Goal: Information Seeking & Learning: Understand process/instructions

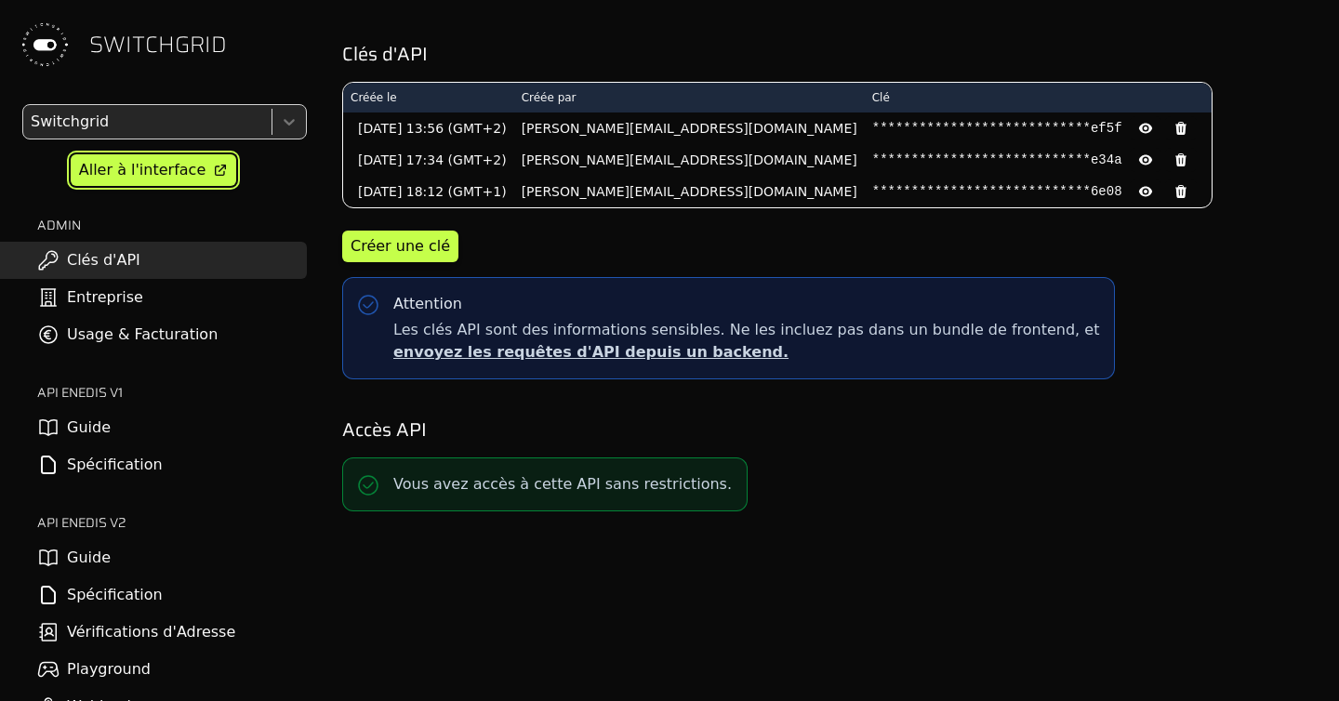
click at [138, 172] on div "Aller à l'interface" at bounding box center [142, 170] width 126 height 22
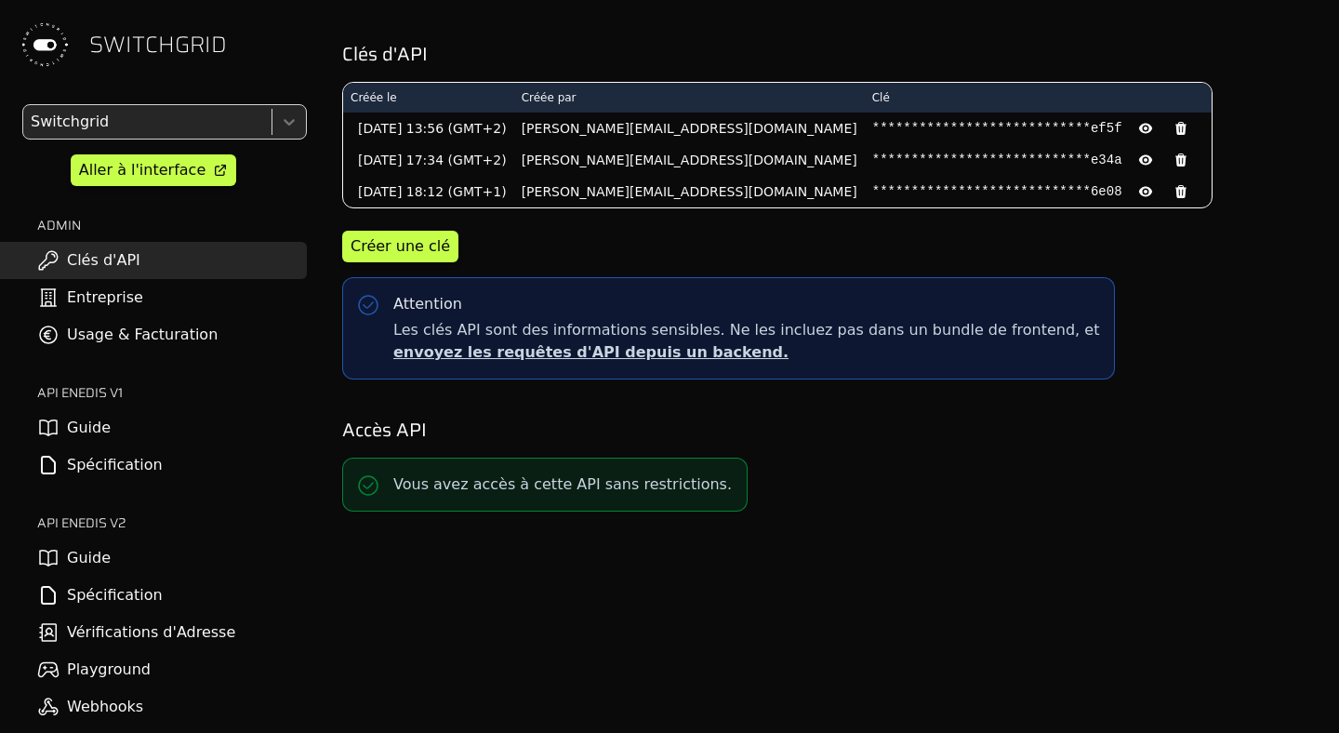
click at [1185, 113] on div "**********" at bounding box center [827, 149] width 971 height 134
click at [160, 571] on link "Guide" at bounding box center [153, 557] width 307 height 37
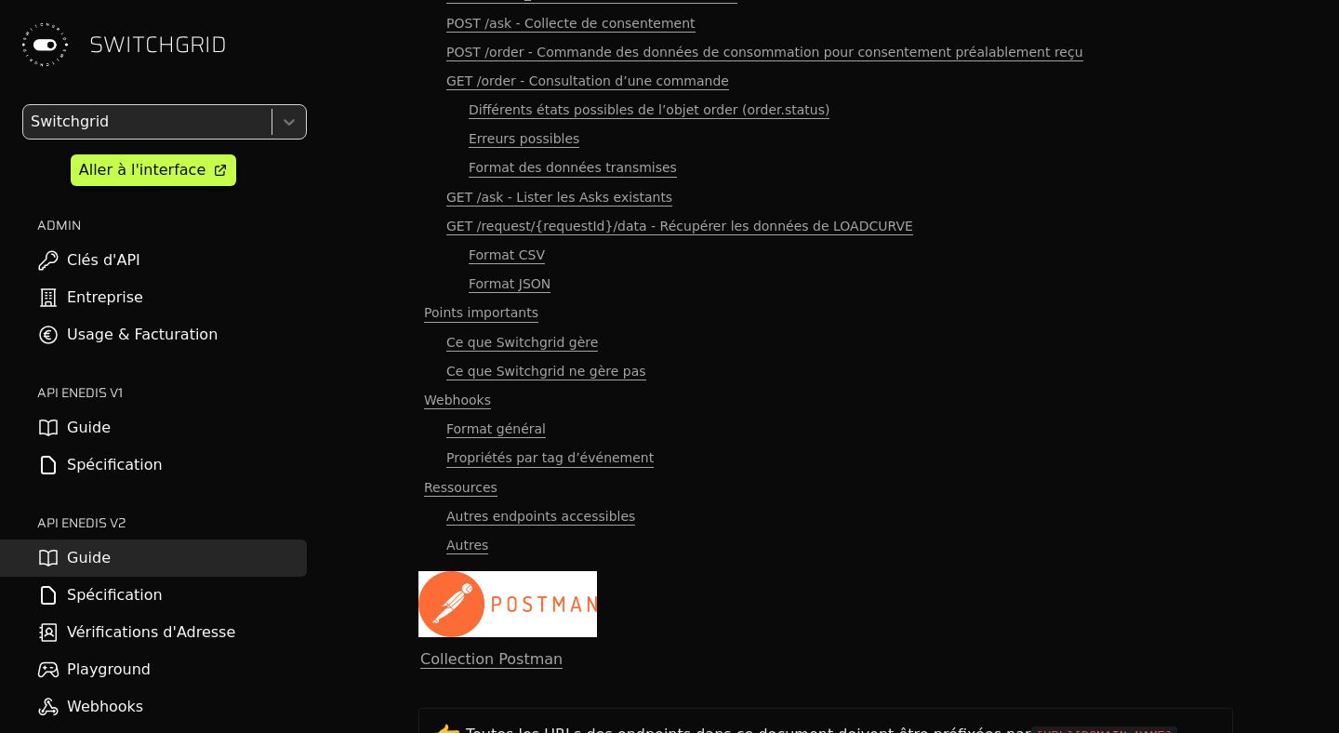
scroll to position [340, 2]
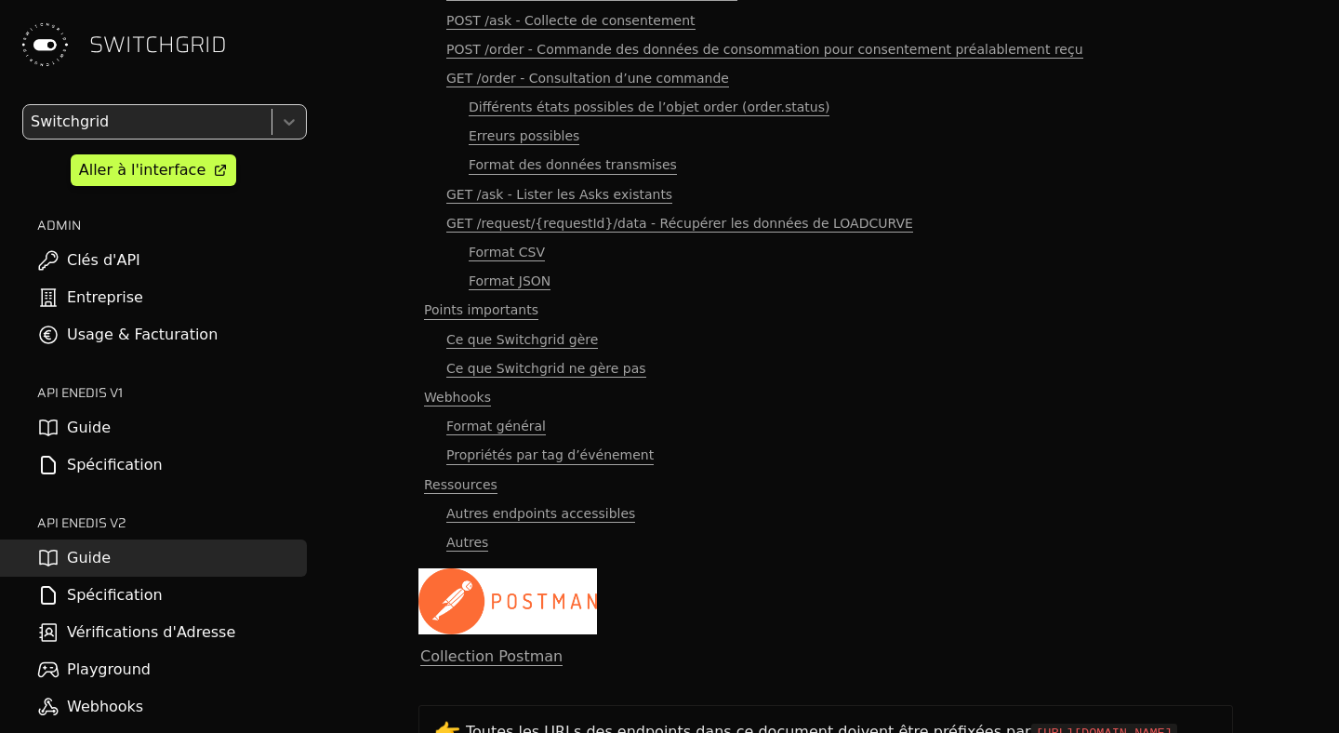
click at [314, 373] on div "API Switchgrid Introduction Vocabulaire Principaux endpoints Autres points acce…" at bounding box center [825, 26] width 1023 height 733
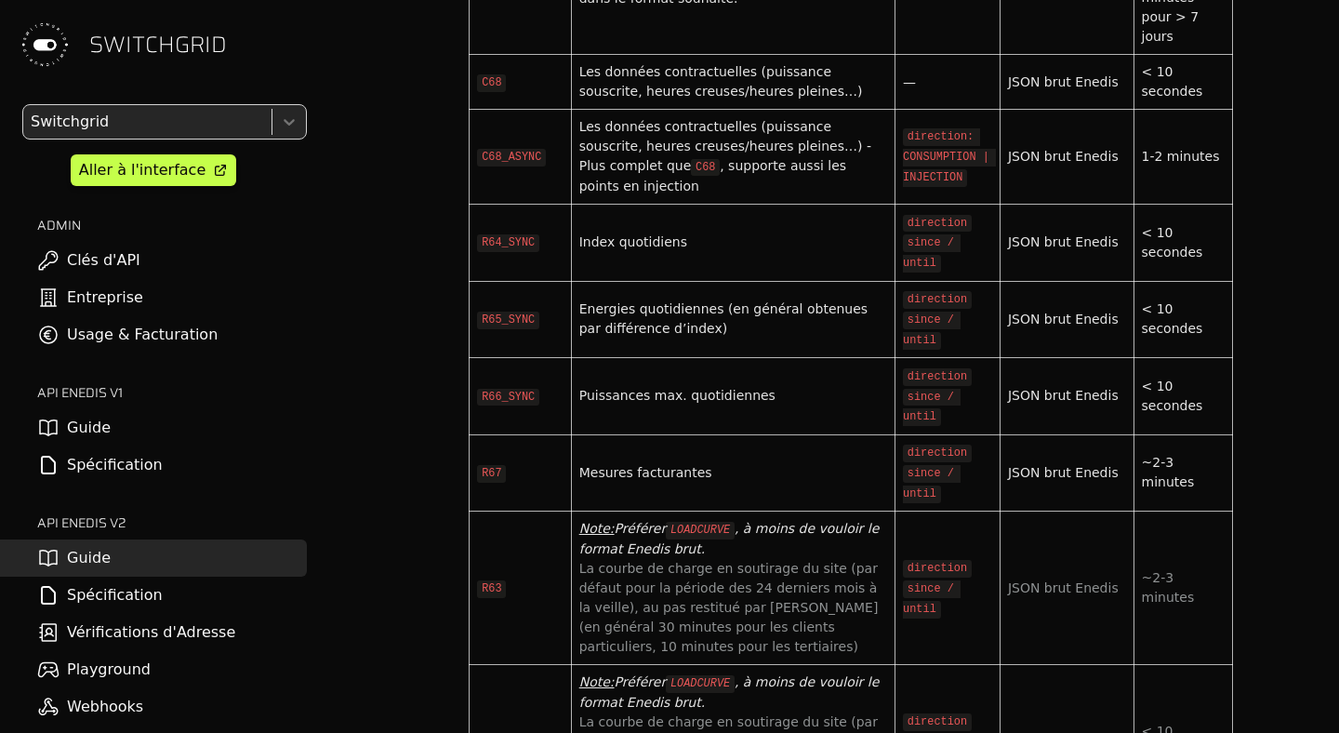
scroll to position [6875, 2]
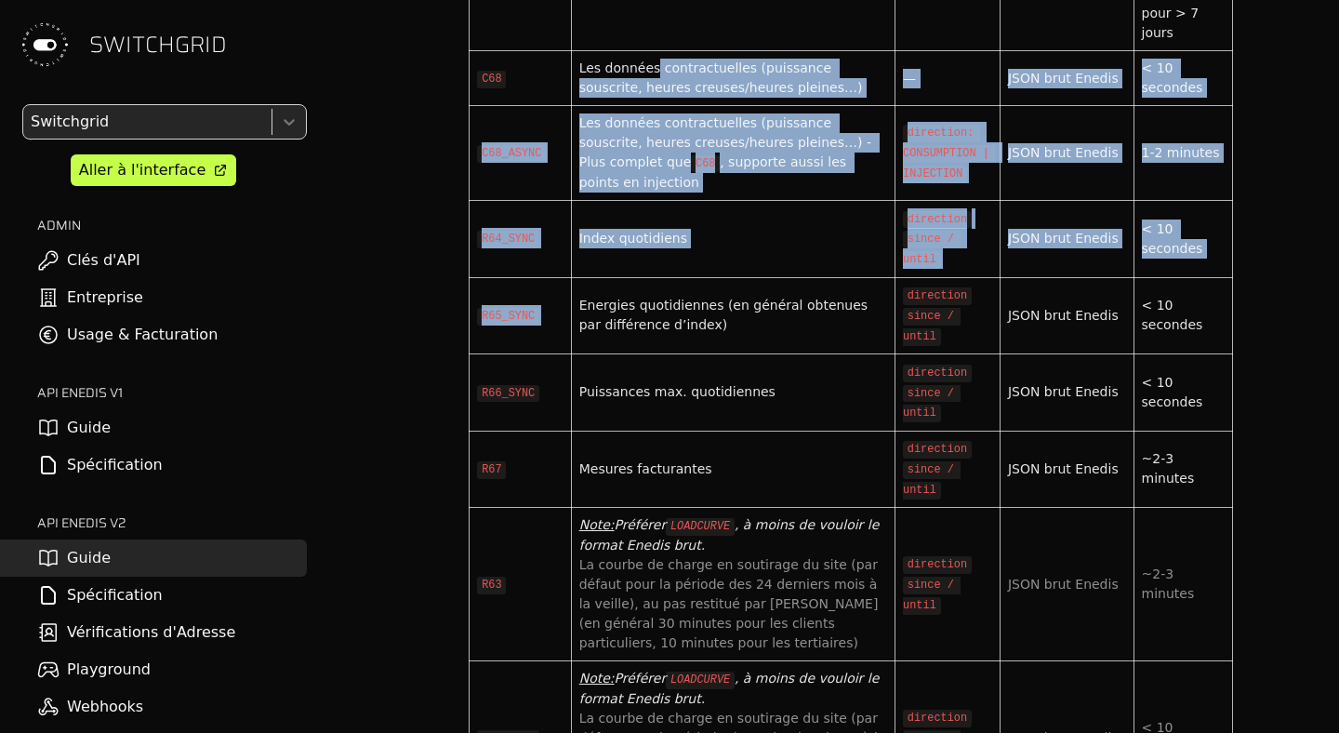
drag, startPoint x: 653, startPoint y: 144, endPoint x: 653, endPoint y: 338, distance: 193.5
click at [653, 338] on tbody "Code Description args Format Latence médiane LOADCURVE Courbe de charge en inje…" at bounding box center [852, 434] width 764 height 1221
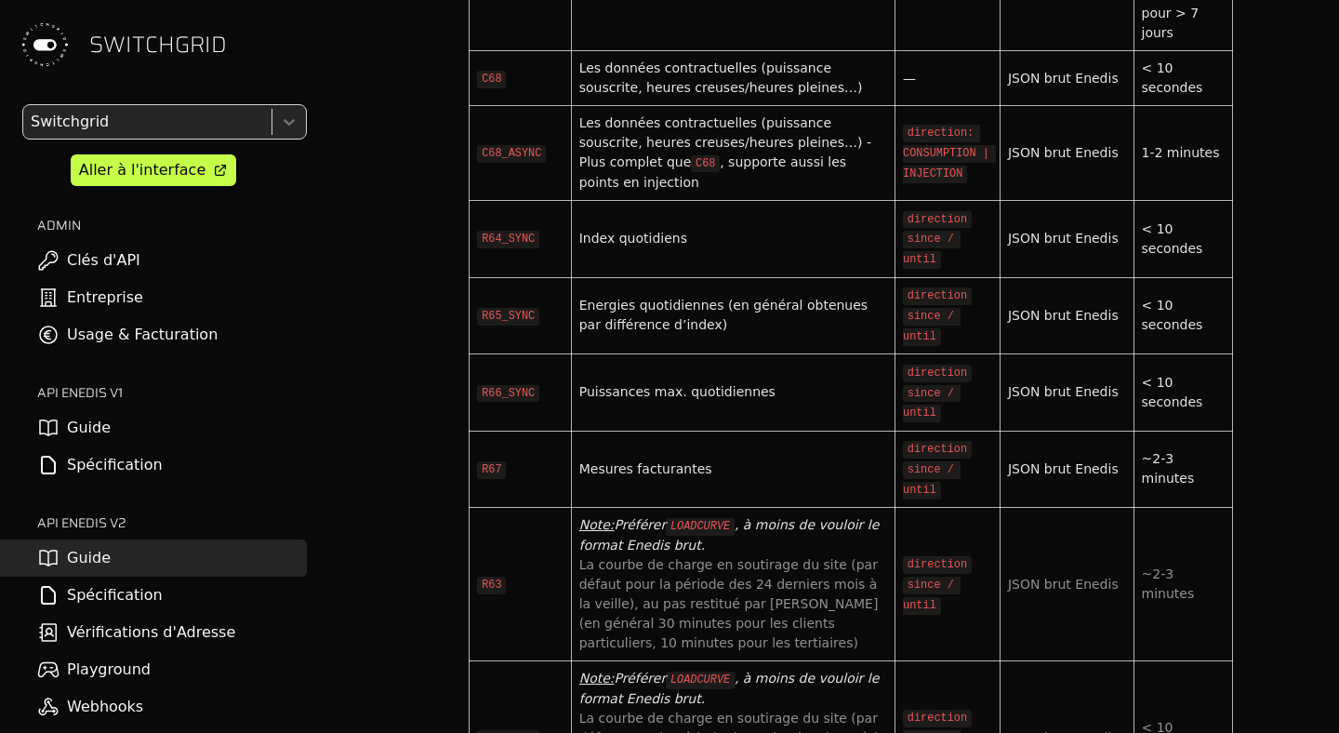
click at [509, 403] on code "R66_SYNC" at bounding box center [508, 394] width 62 height 18
drag, startPoint x: 615, startPoint y: 446, endPoint x: 738, endPoint y: 446, distance: 122.8
click at [738, 402] on div "Puissances max. quotidiennes" at bounding box center [733, 392] width 308 height 20
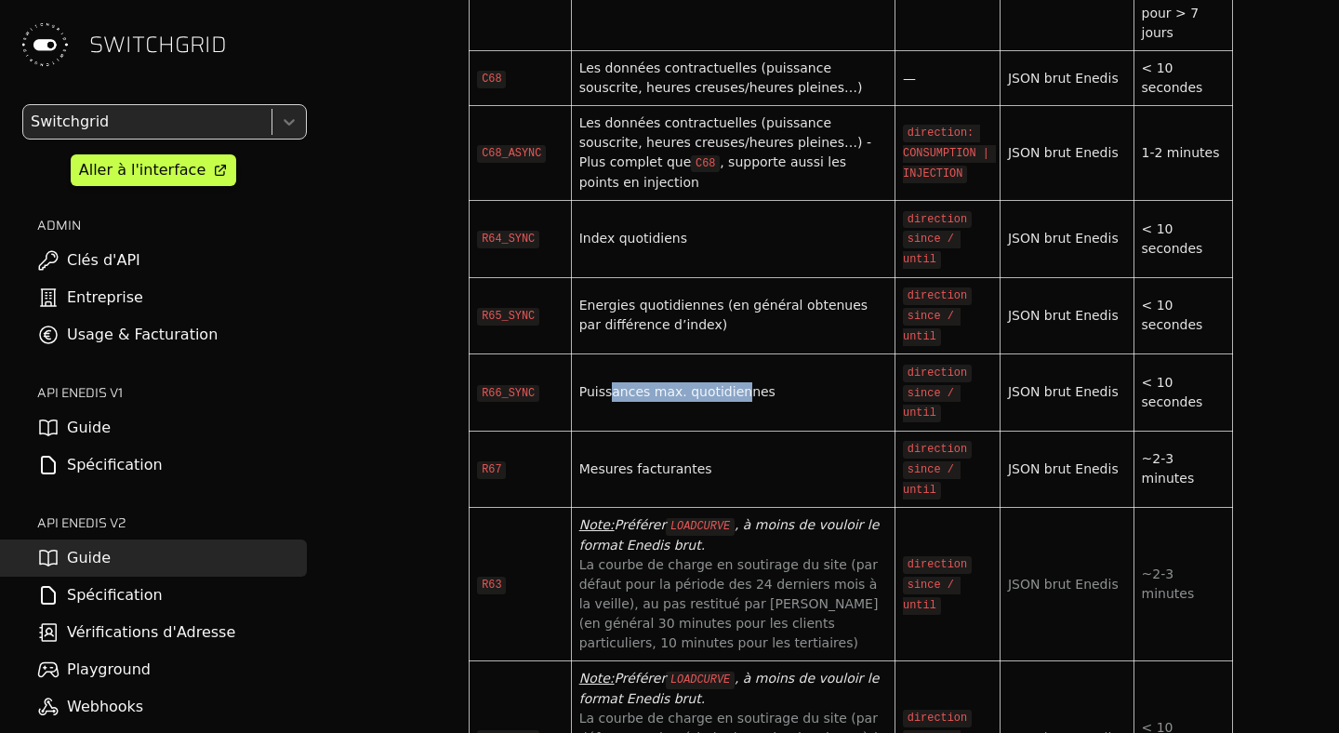
click at [738, 402] on div "Puissances max. quotidiennes" at bounding box center [733, 392] width 308 height 20
drag, startPoint x: 738, startPoint y: 446, endPoint x: 574, endPoint y: 446, distance: 163.7
click at [574, 432] on td "Puissances max. quotidiennes" at bounding box center [733, 392] width 324 height 77
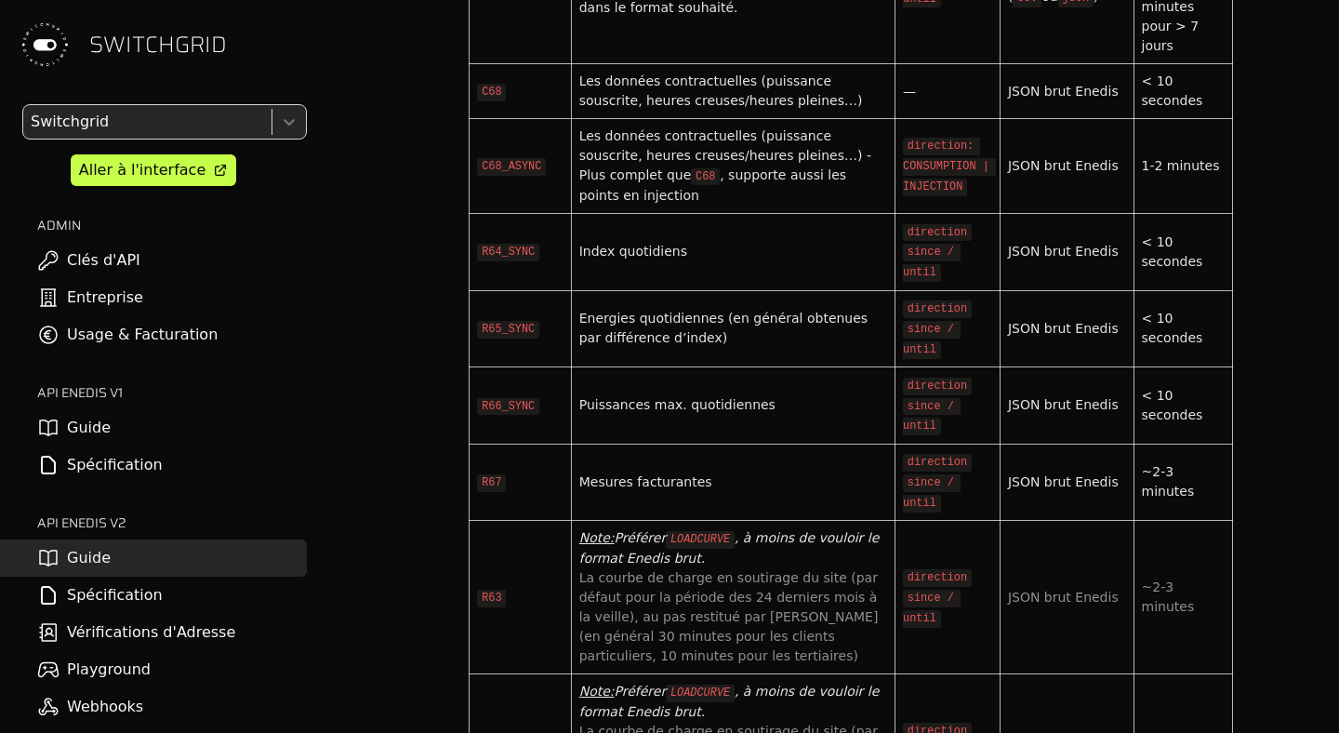
scroll to position [6861, 2]
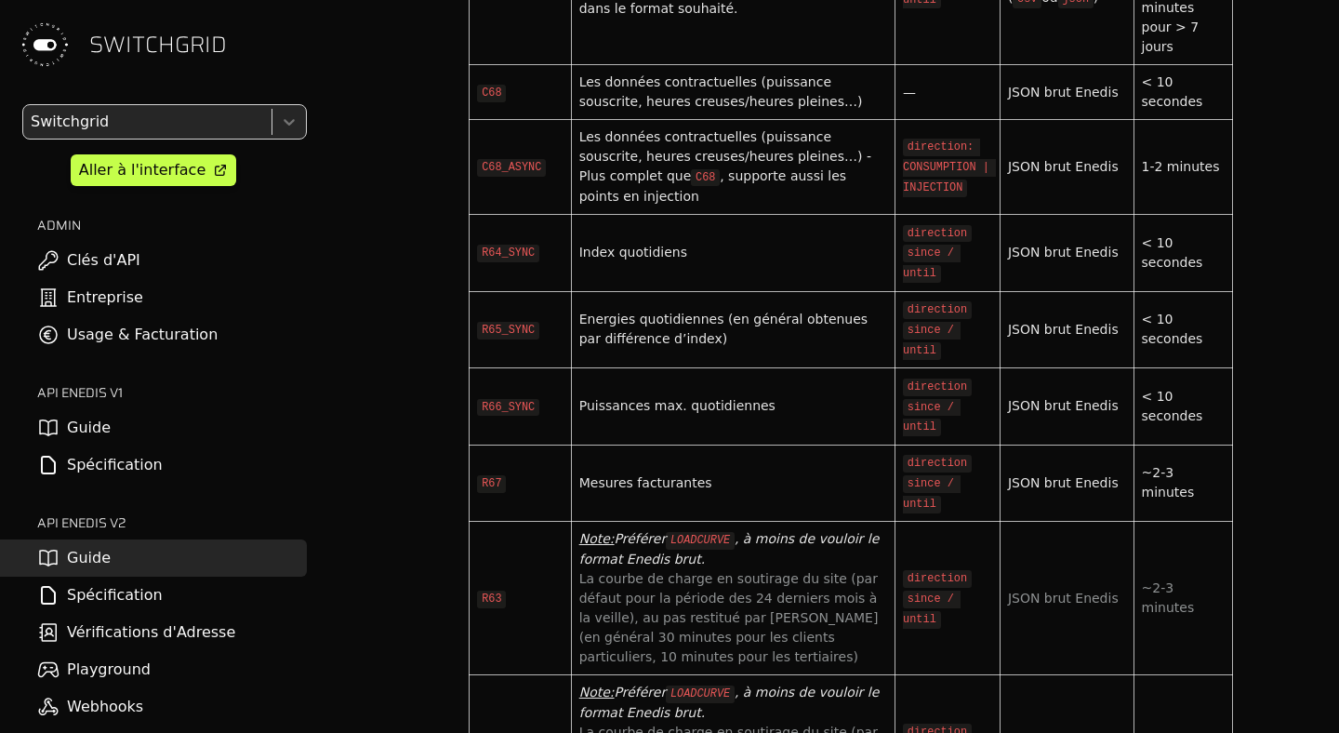
click at [501, 262] on code "R64_SYNC" at bounding box center [508, 254] width 62 height 18
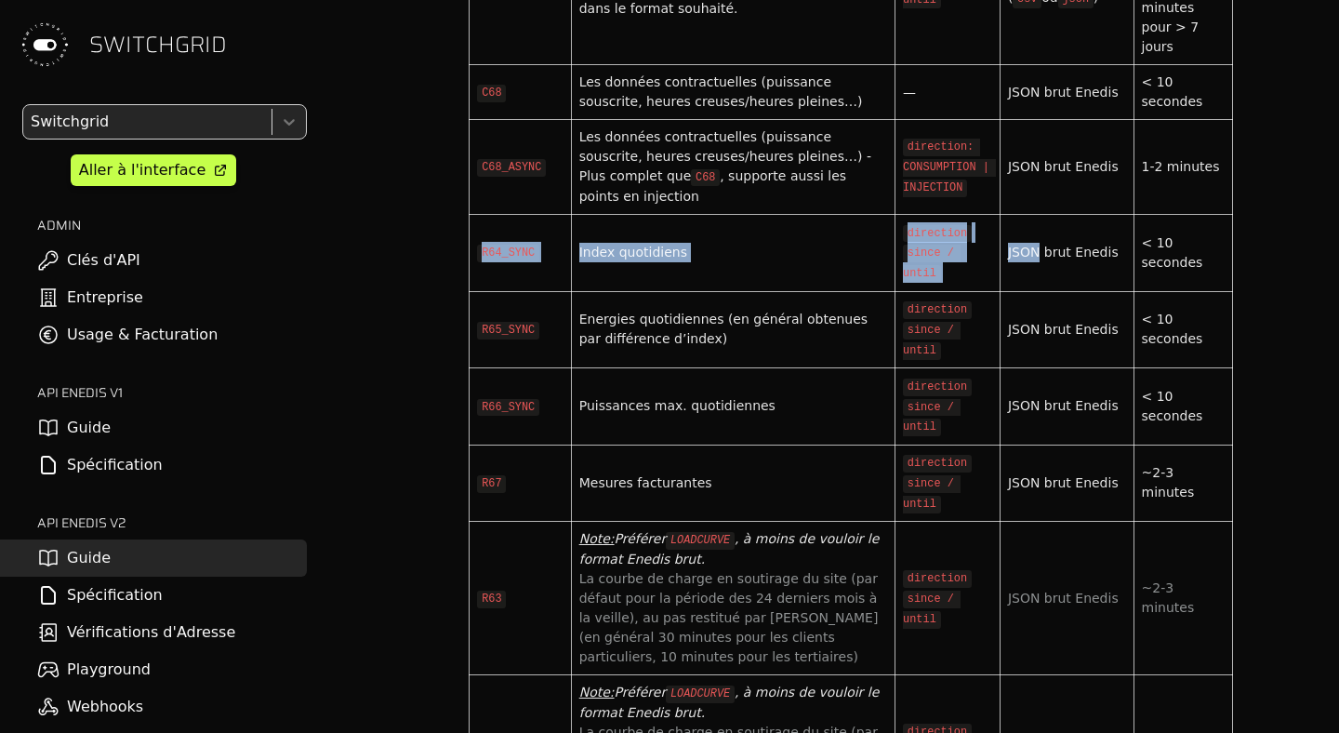
drag, startPoint x: 501, startPoint y: 311, endPoint x: 1109, endPoint y: 286, distance: 607.9
click at [1109, 286] on tr "R64_SYNC Index quotidiens direction since / until JSON brut Enedis < 10 secondes" at bounding box center [852, 252] width 764 height 77
click at [839, 262] on div "Index quotidiens" at bounding box center [733, 253] width 308 height 20
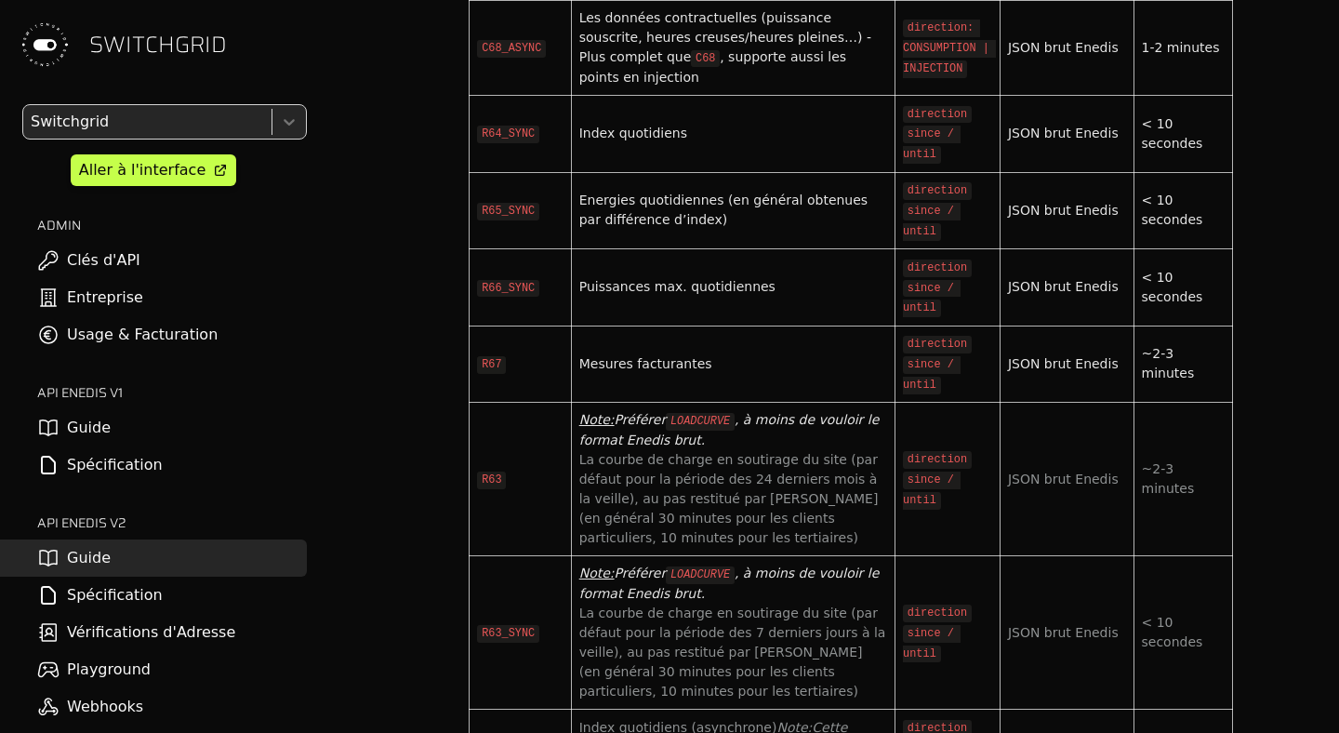
scroll to position [6976, 2]
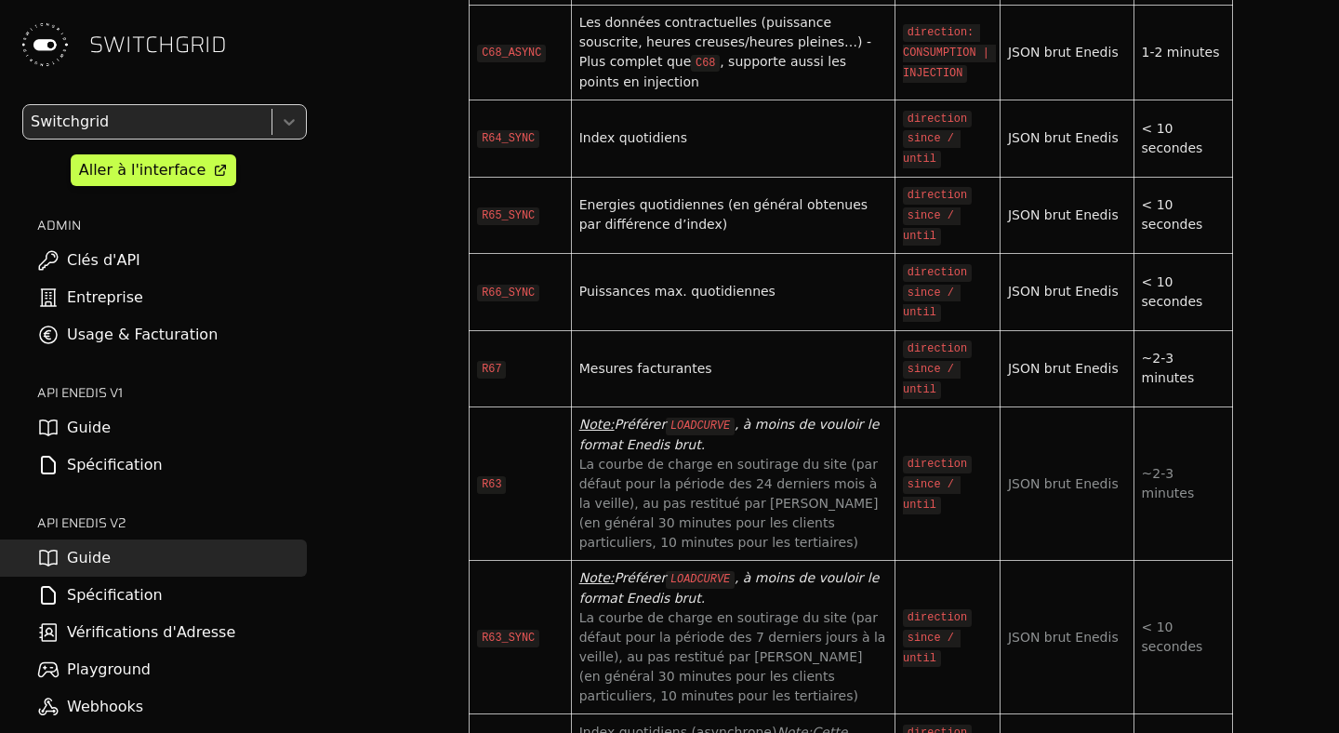
click at [589, 148] on div "Index quotidiens" at bounding box center [733, 138] width 308 height 20
drag, startPoint x: 589, startPoint y: 194, endPoint x: 735, endPoint y: 194, distance: 146.0
click at [735, 148] on div "Index quotidiens" at bounding box center [733, 138] width 308 height 20
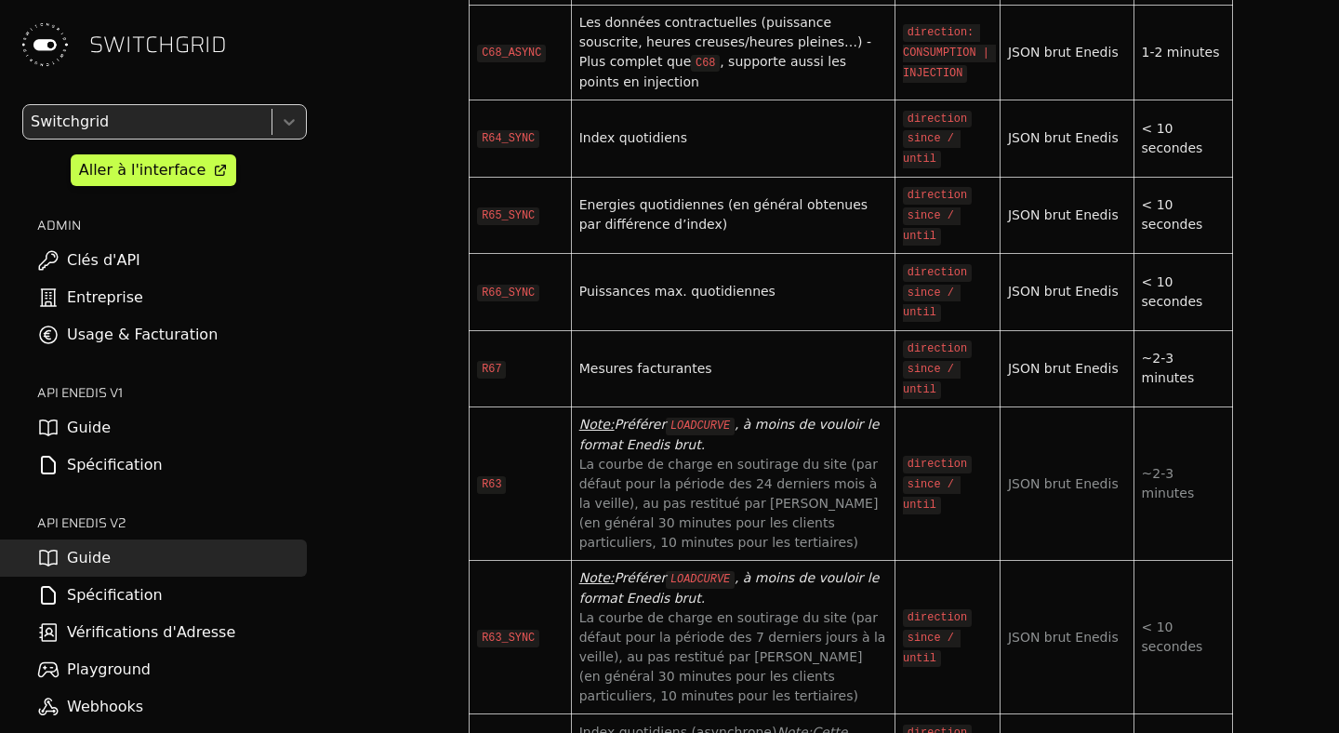
click at [735, 148] on div "Index quotidiens" at bounding box center [733, 138] width 308 height 20
drag, startPoint x: 598, startPoint y: 187, endPoint x: 644, endPoint y: 194, distance: 46.2
click at [644, 148] on div "Index quotidiens" at bounding box center [733, 138] width 308 height 20
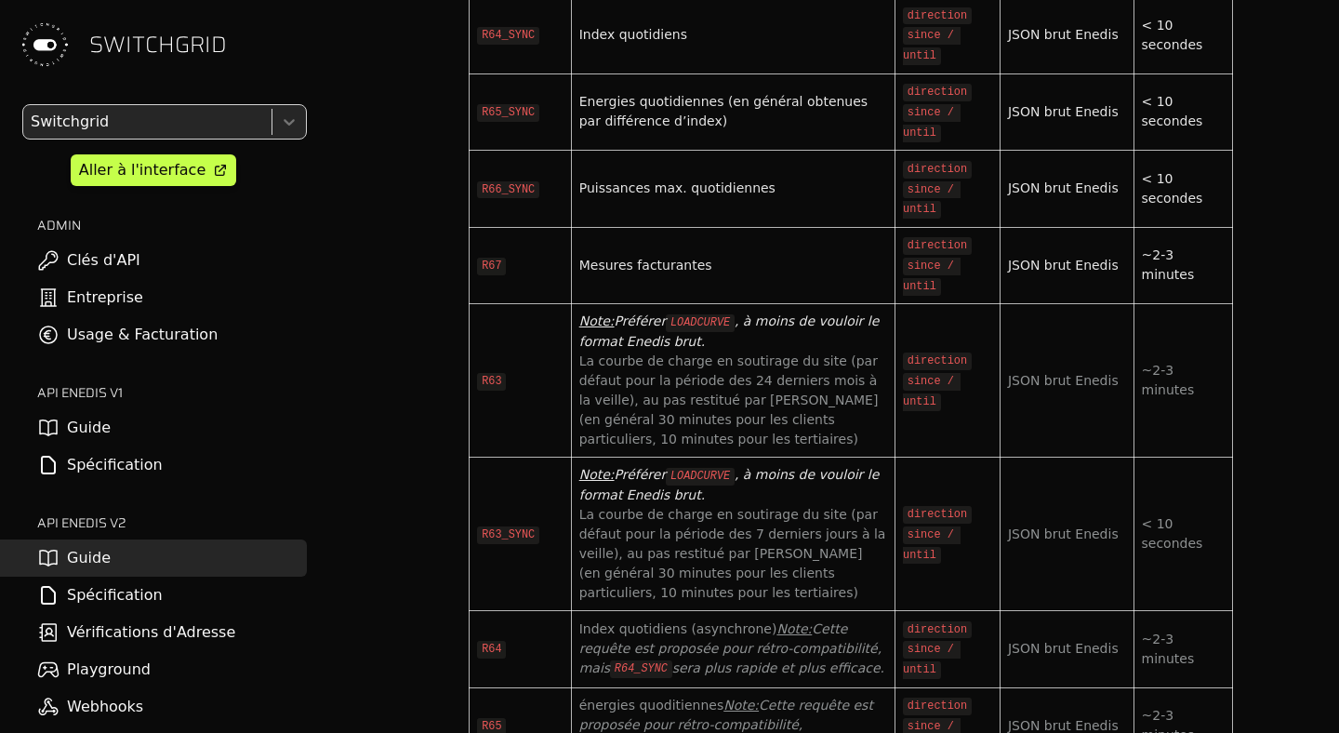
scroll to position [7082, 2]
click at [119, 594] on link "Spécification" at bounding box center [153, 595] width 307 height 37
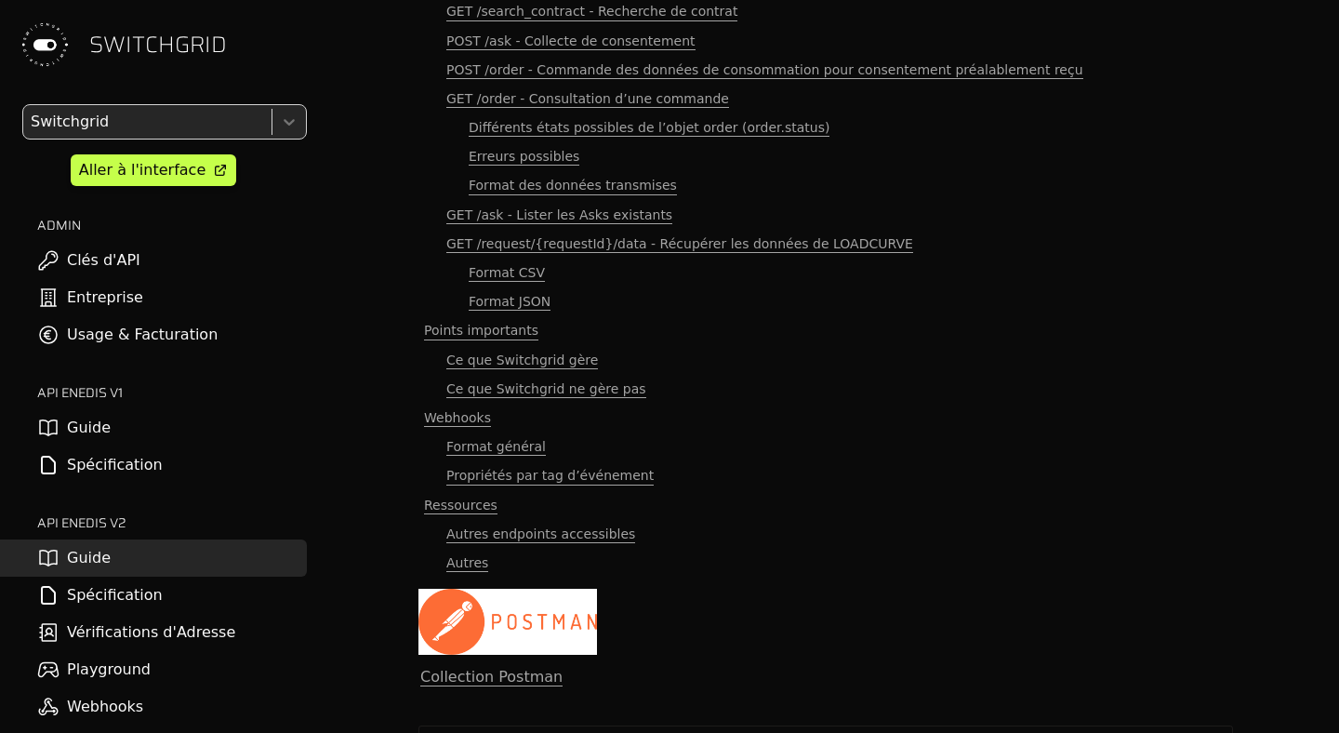
scroll to position [522, 2]
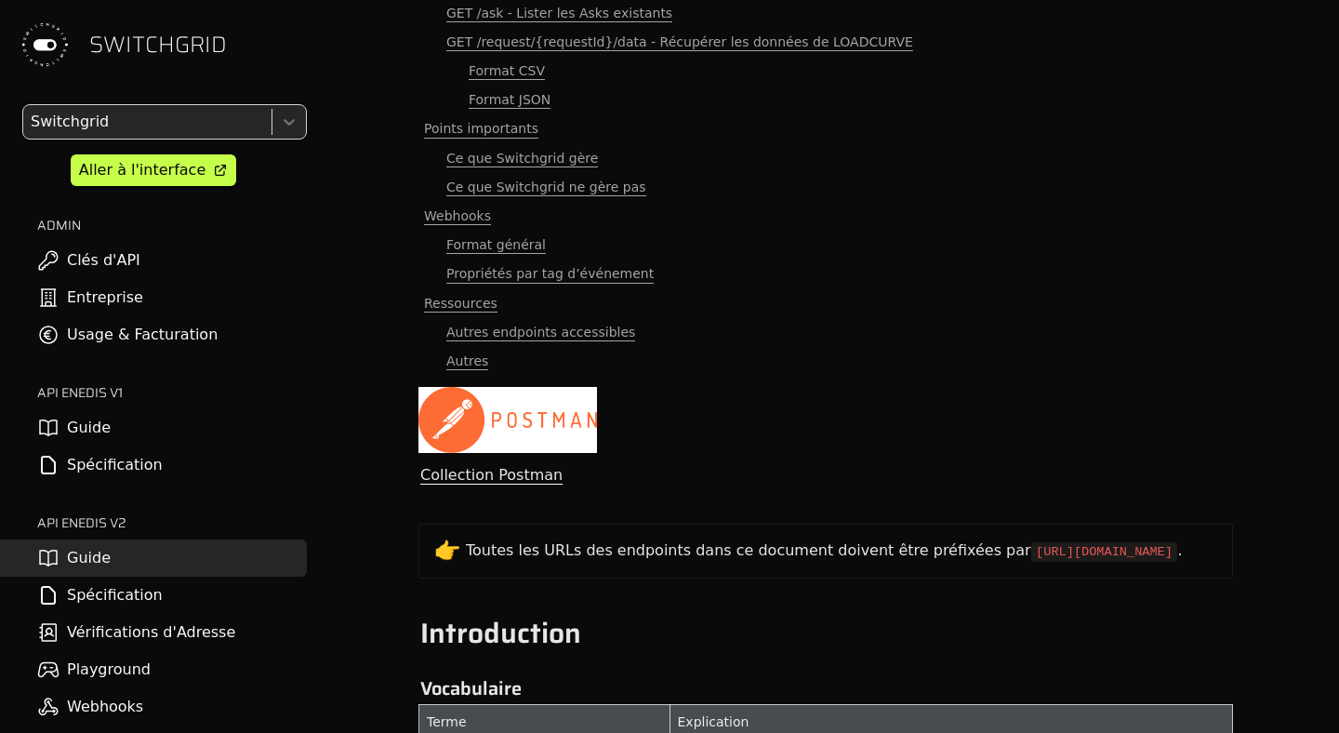
click at [472, 483] on link "Collection Postman" at bounding box center [491, 475] width 142 height 19
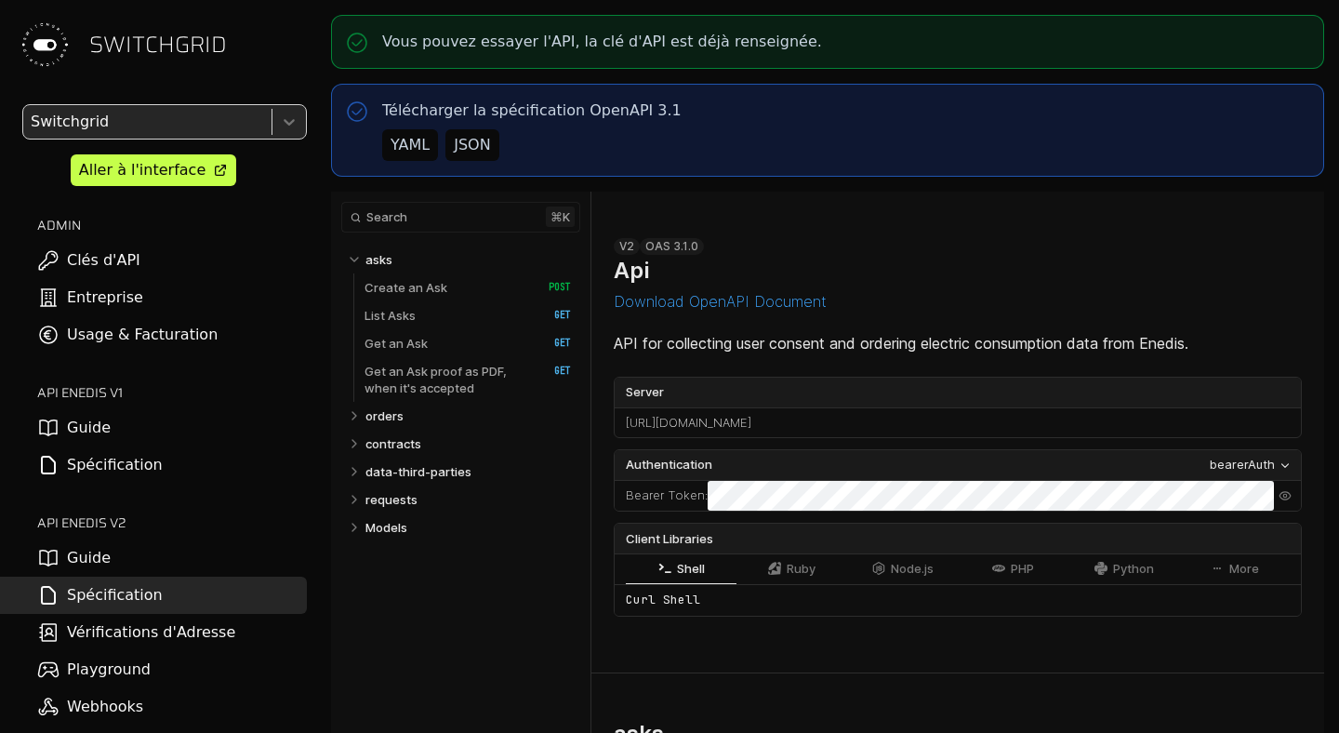
select select "**********"
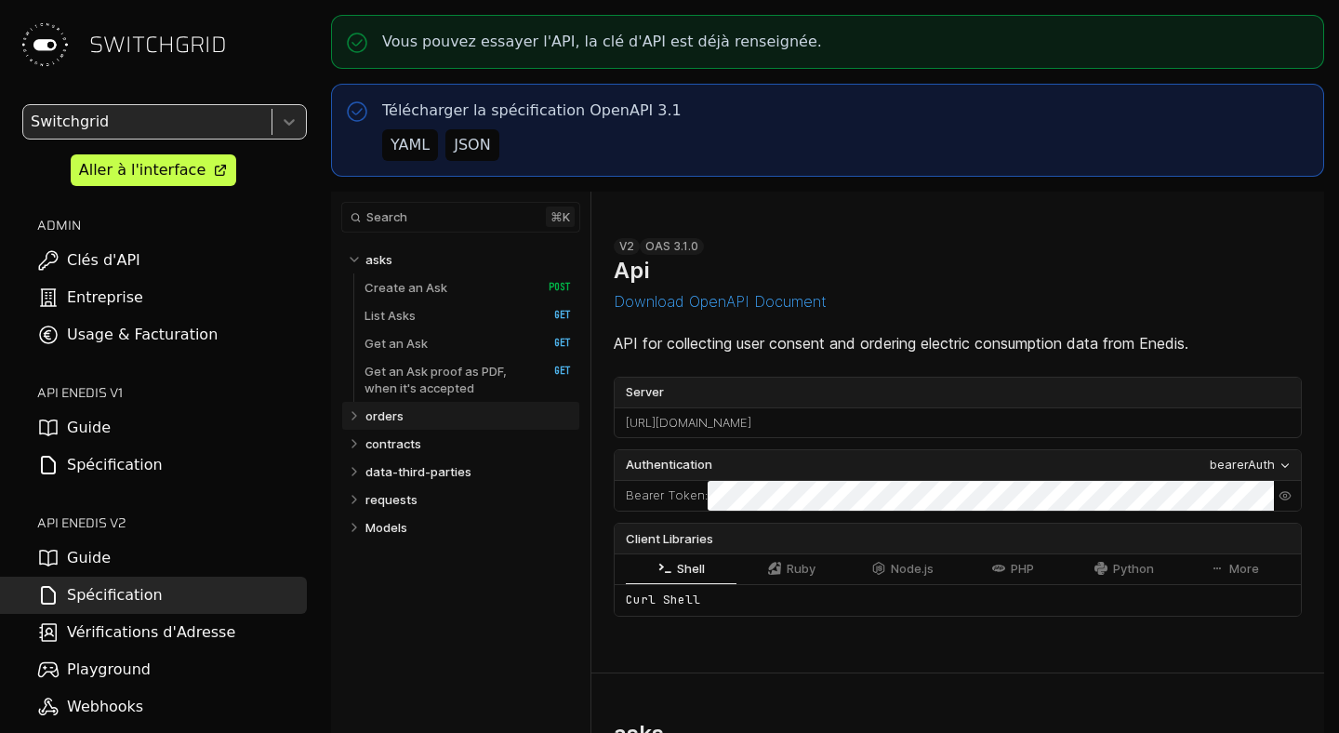
click at [411, 409] on link "orders" at bounding box center [469, 416] width 206 height 28
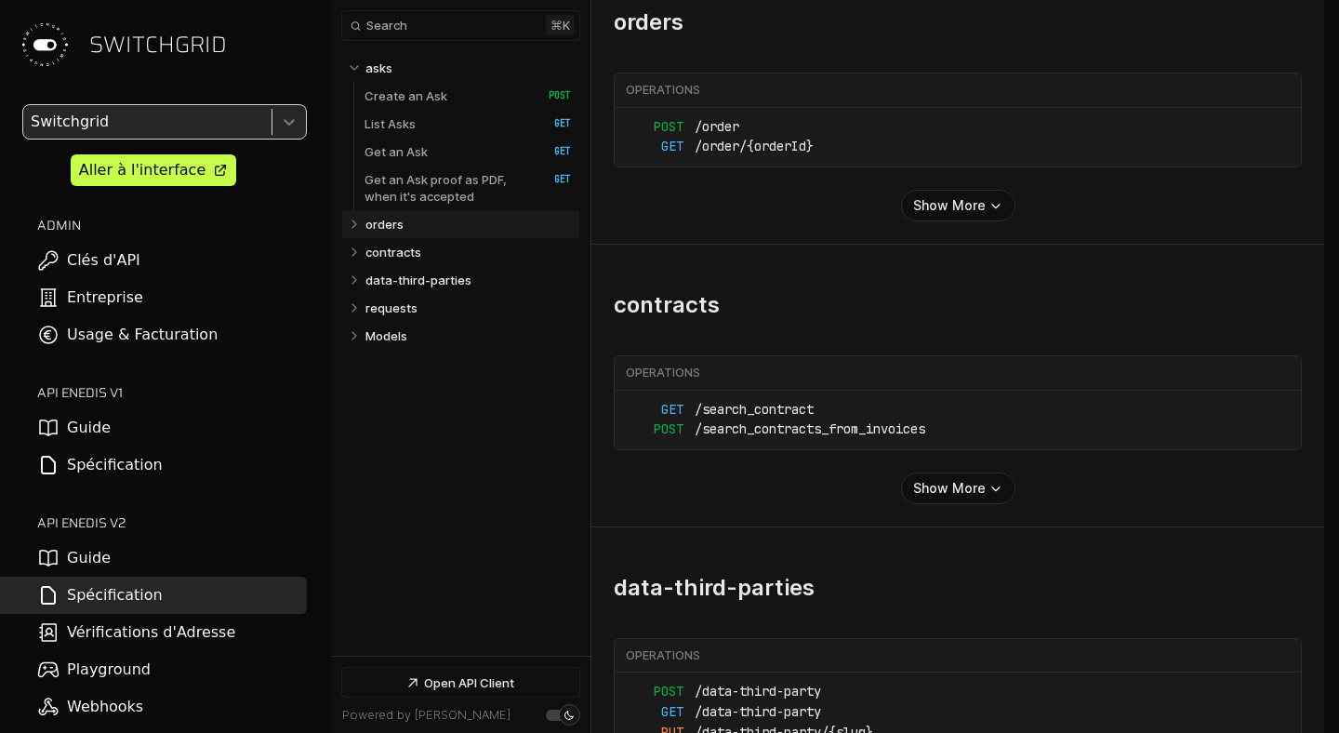
select select "**********"
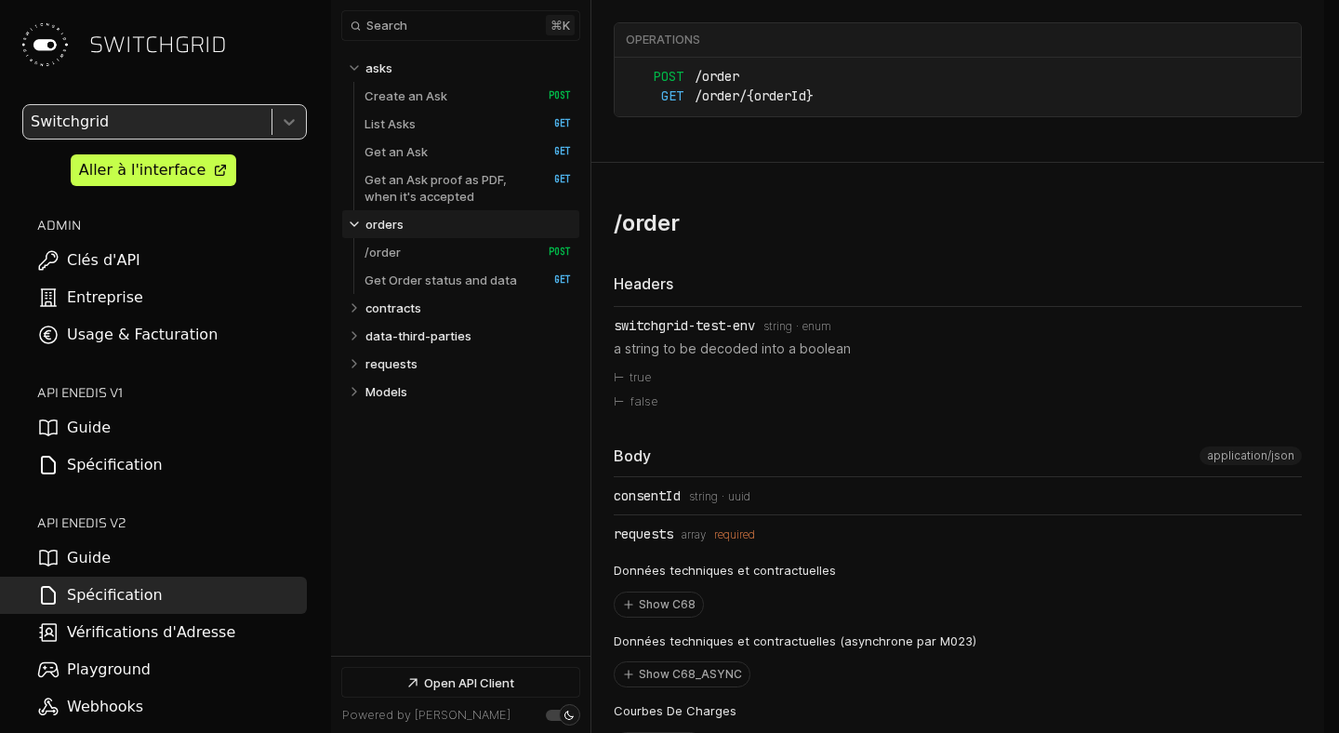
scroll to position [7429, 0]
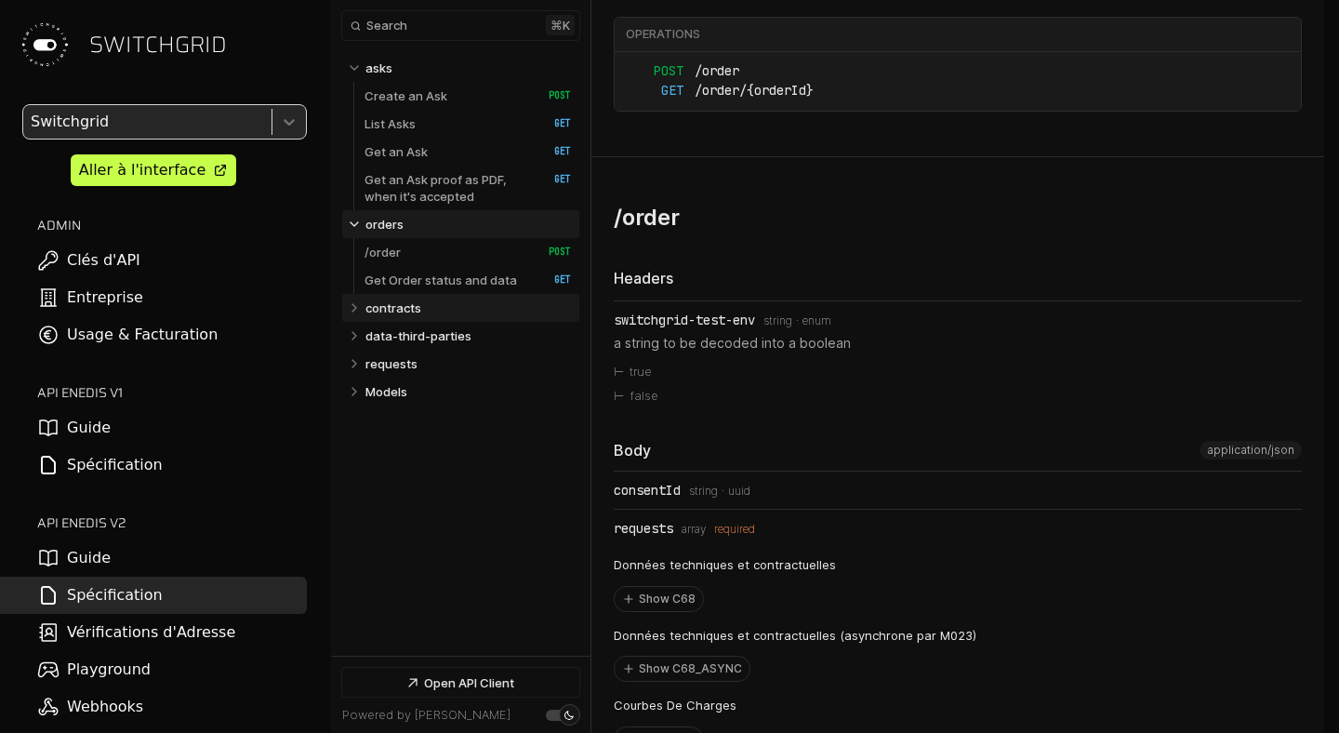
click at [404, 304] on p "contracts" at bounding box center [394, 307] width 56 height 17
select select "**********"
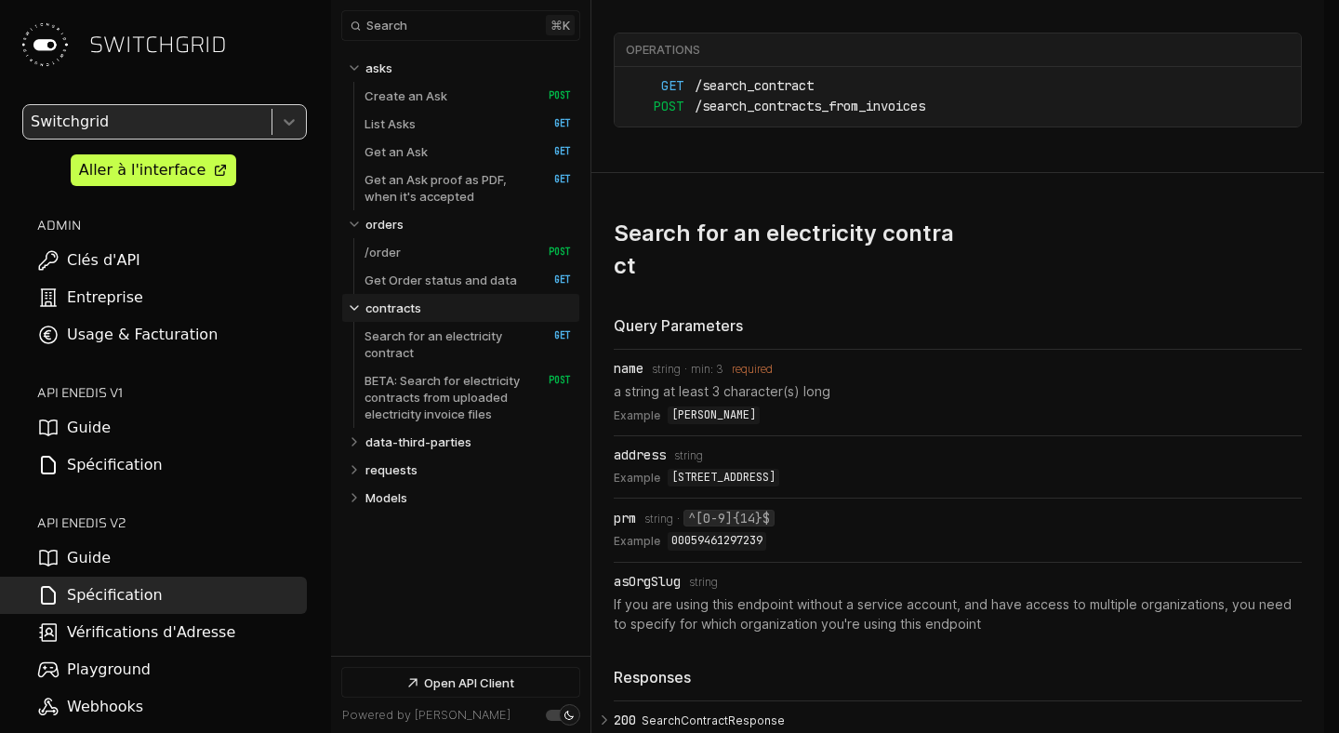
select select "**********"
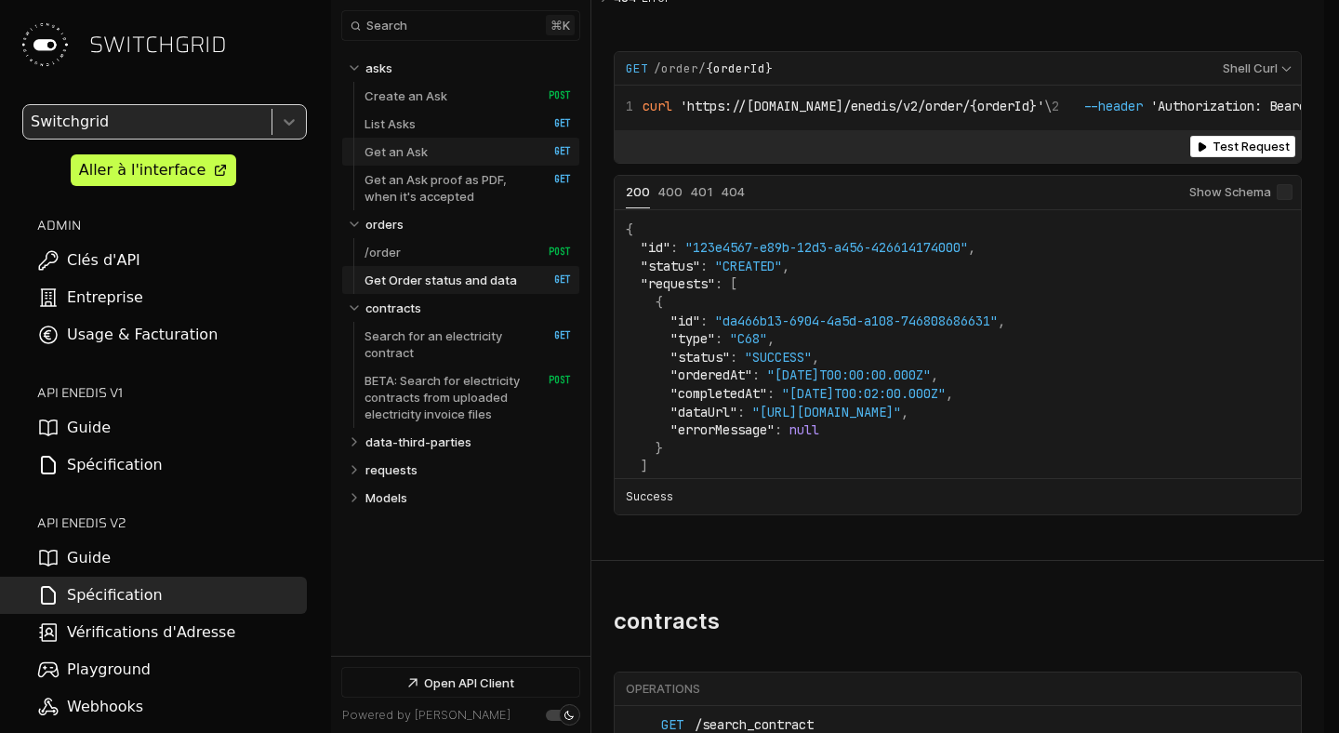
scroll to position [9455, 0]
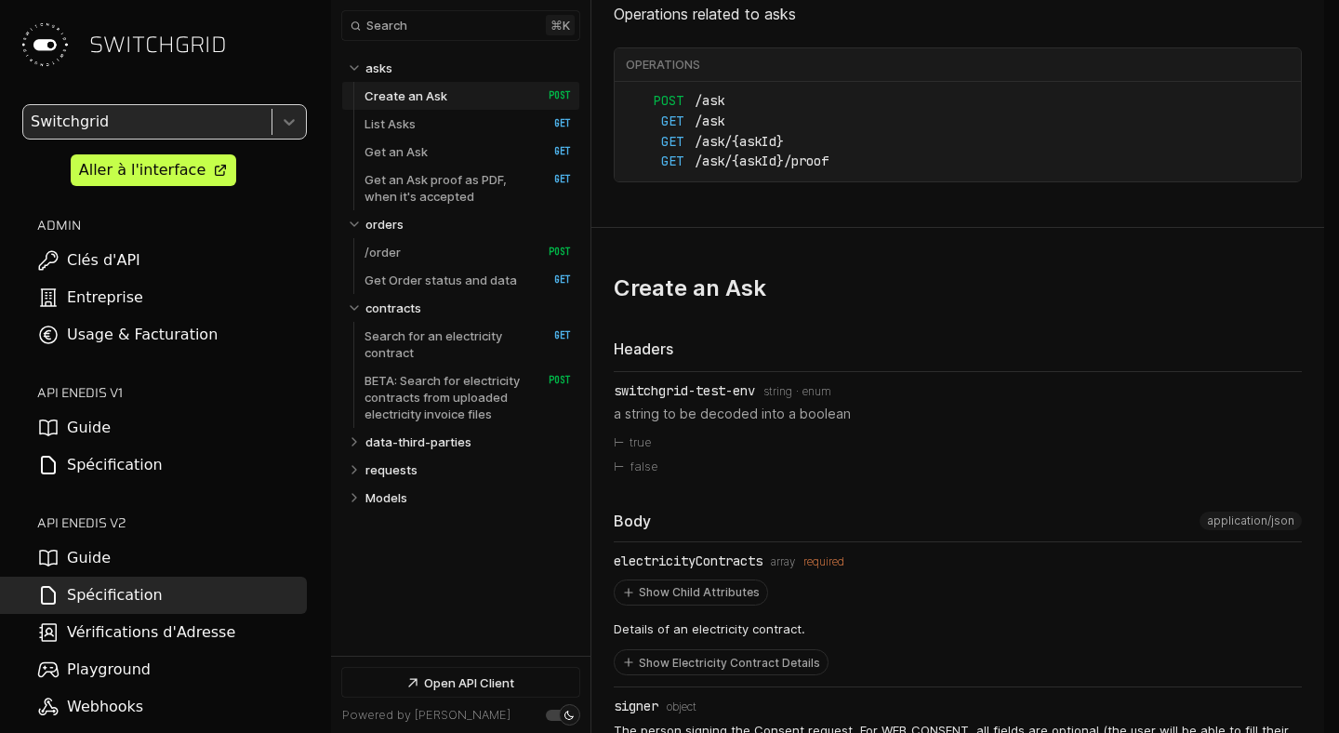
scroll to position [1337, 0]
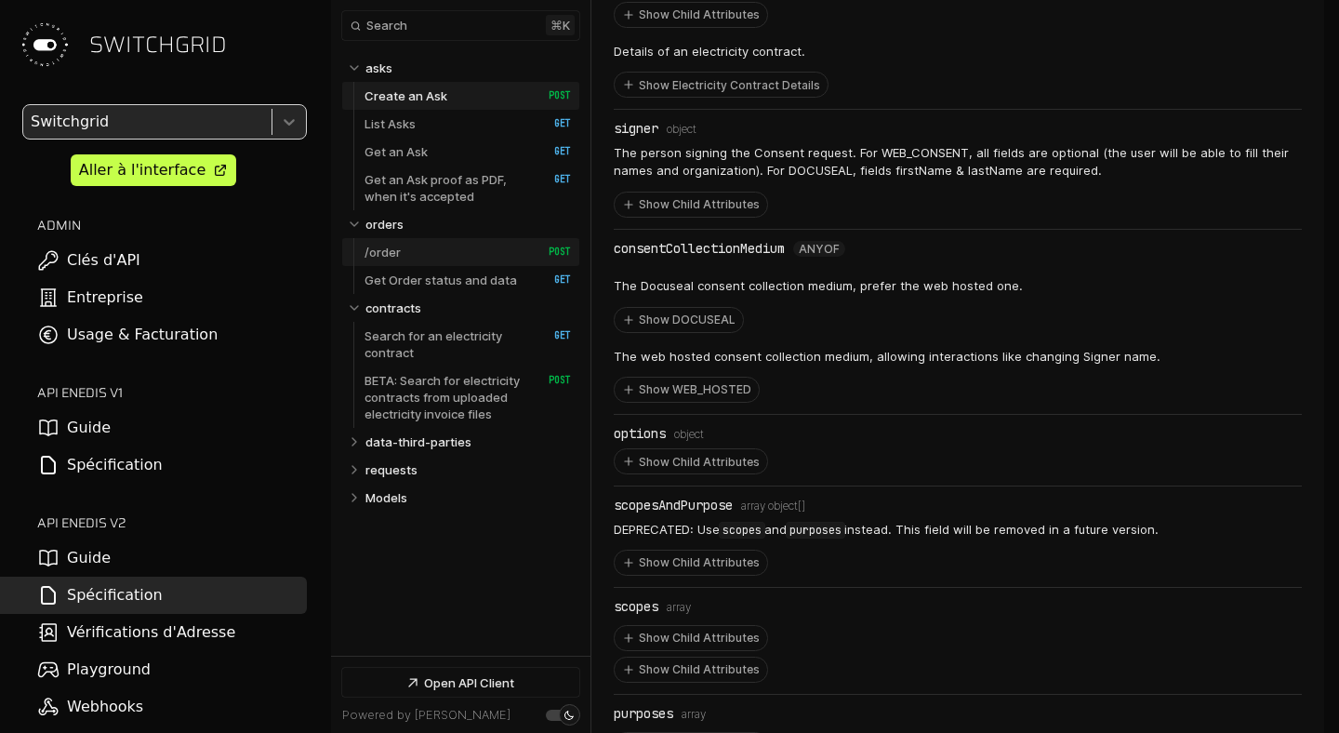
click at [439, 257] on link "/order   HTTP Method: POST" at bounding box center [468, 252] width 206 height 28
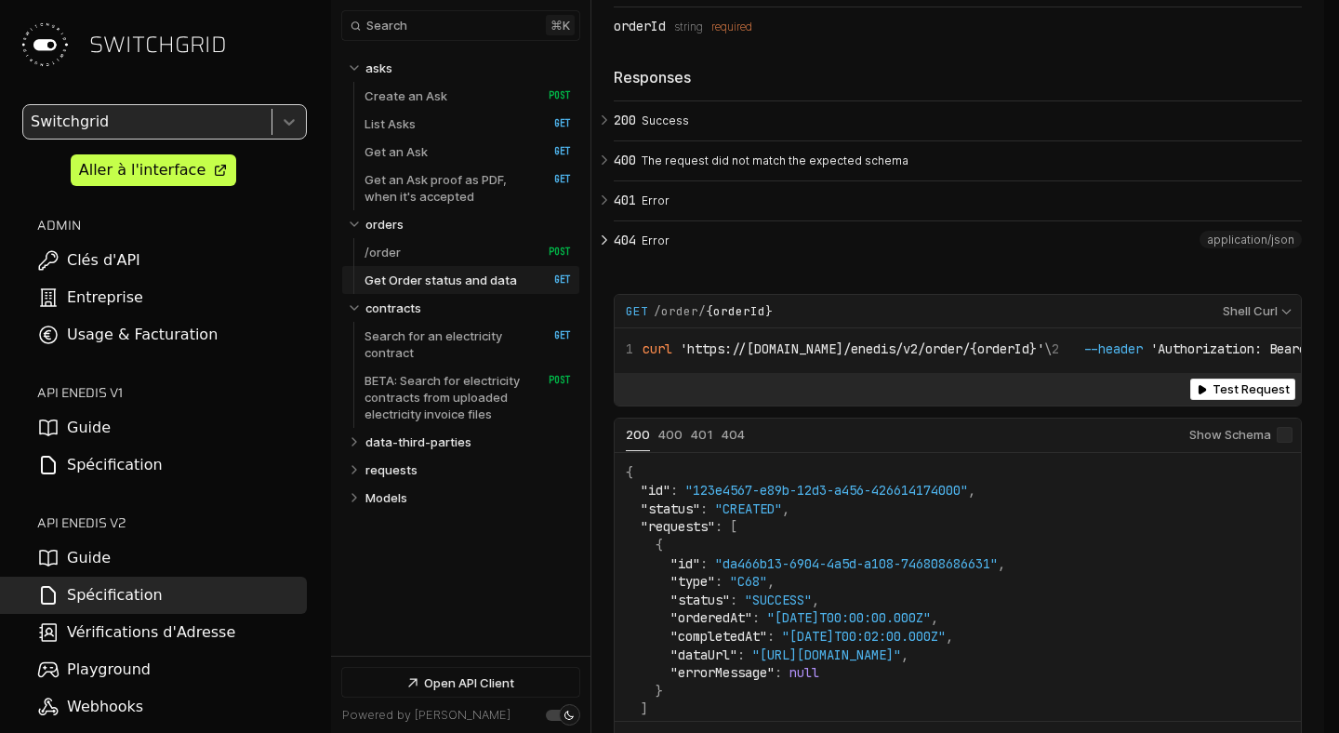
scroll to position [9847, 0]
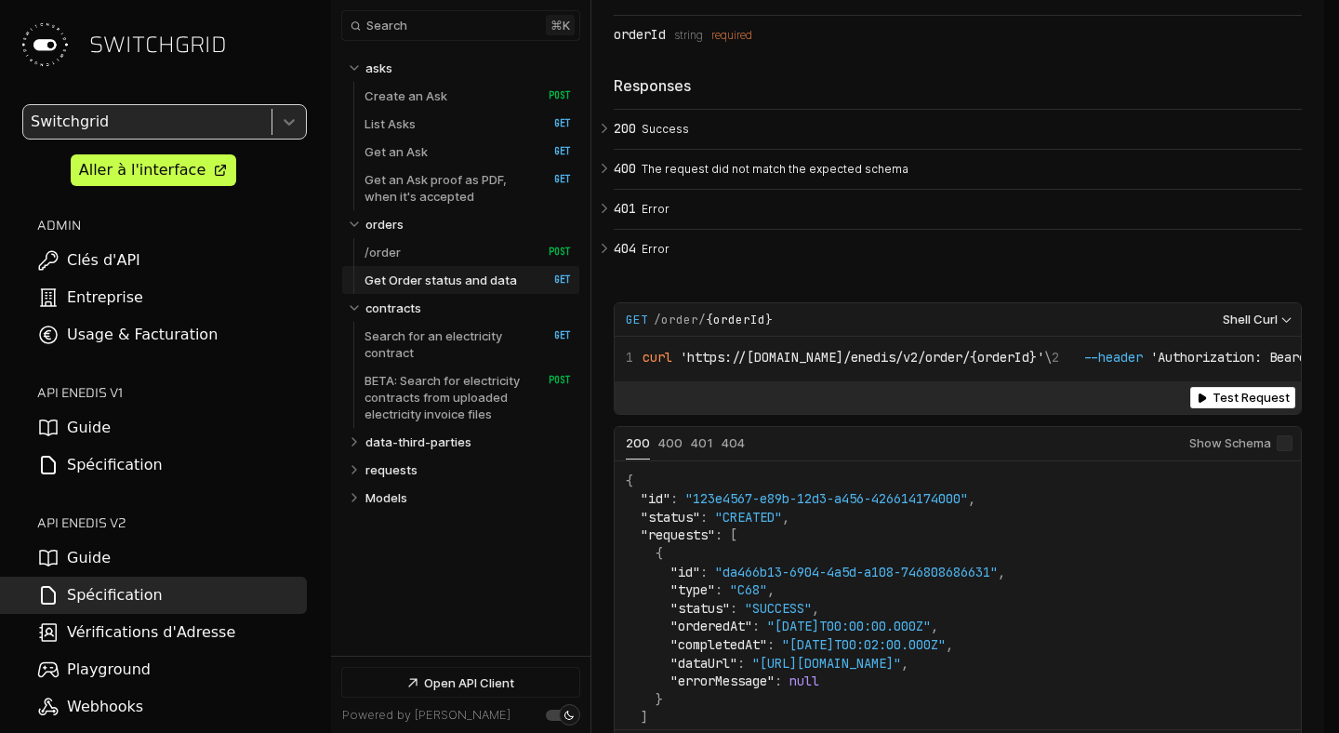
click at [1284, 328] on select "**********" at bounding box center [1255, 320] width 86 height 17
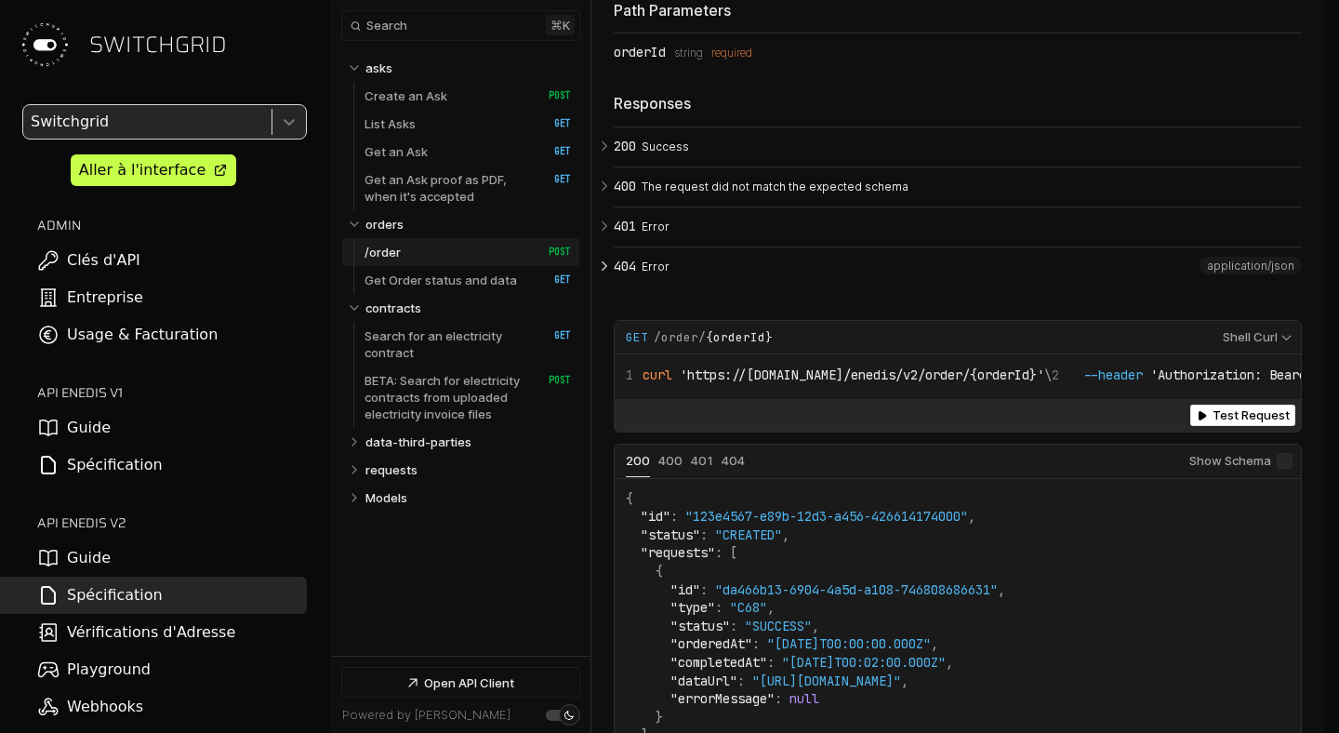
scroll to position [10215, 0]
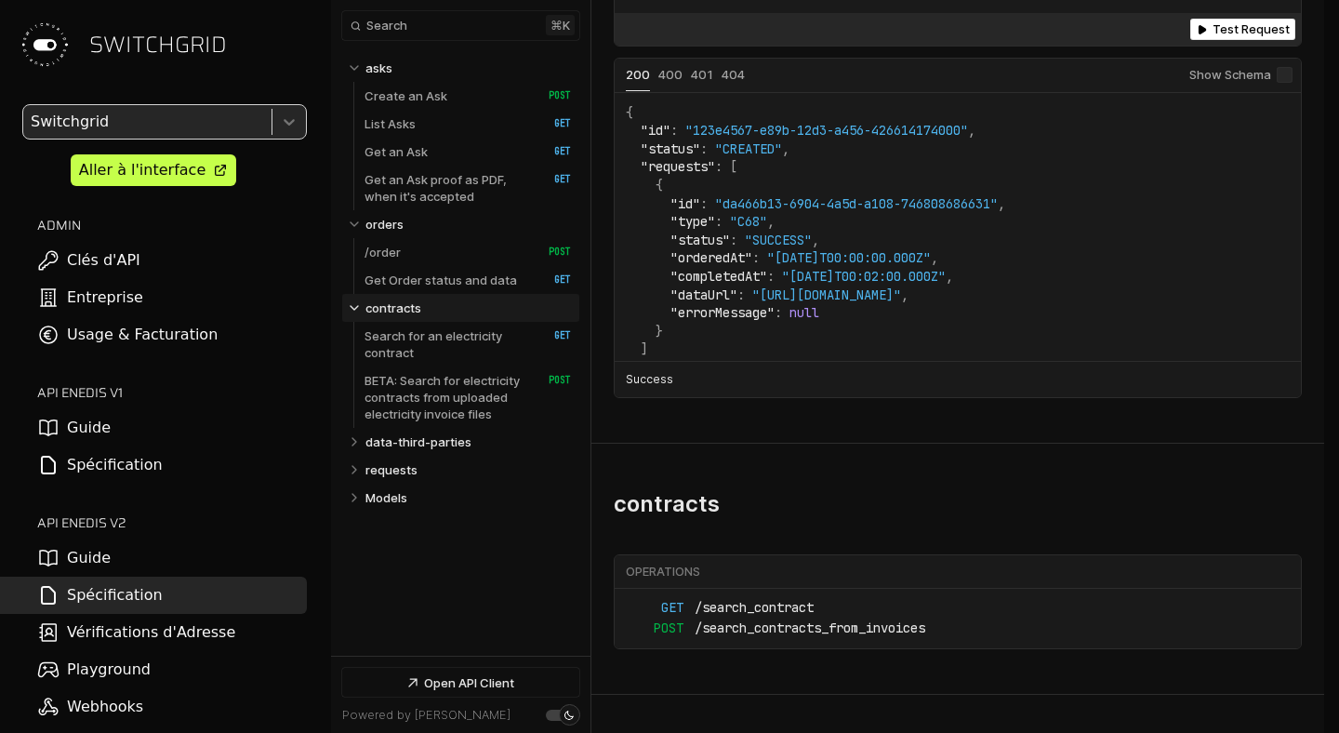
click at [1241, 36] on span "Test Request" at bounding box center [1251, 29] width 77 height 14
